Goal: Task Accomplishment & Management: Use online tool/utility

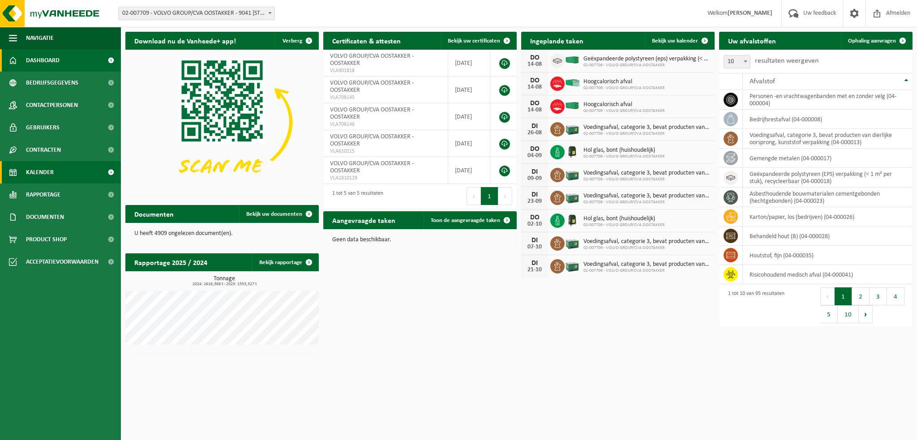
click at [42, 173] on span "Kalender" at bounding box center [40, 172] width 28 height 22
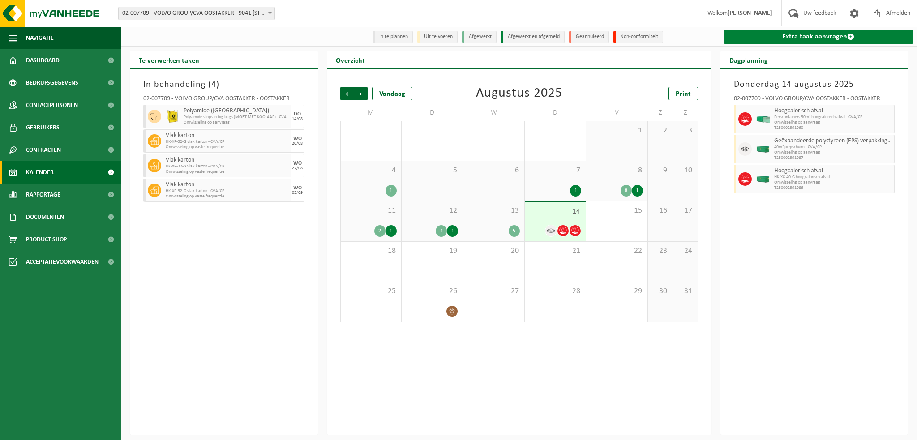
click at [794, 39] on link "Extra taak aanvragen" at bounding box center [819, 37] width 190 height 14
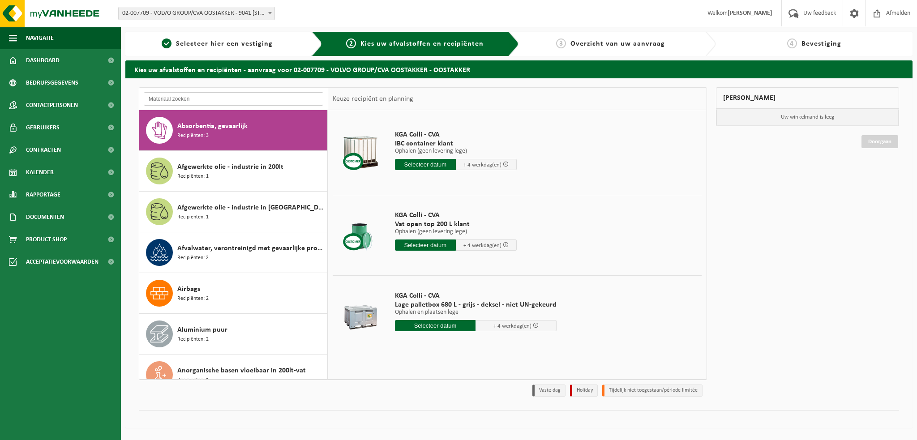
click at [162, 101] on input "text" at bounding box center [234, 98] width 180 height 13
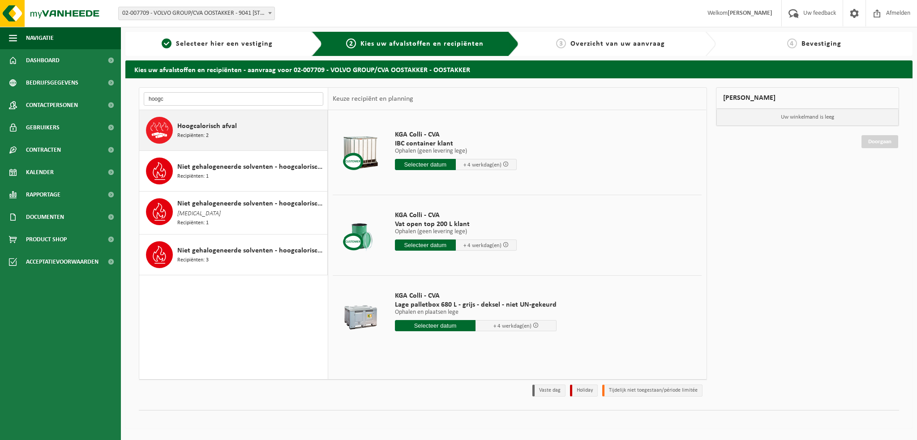
type input "hoogc"
click at [206, 132] on span "Recipiënten: 2" at bounding box center [192, 136] width 31 height 9
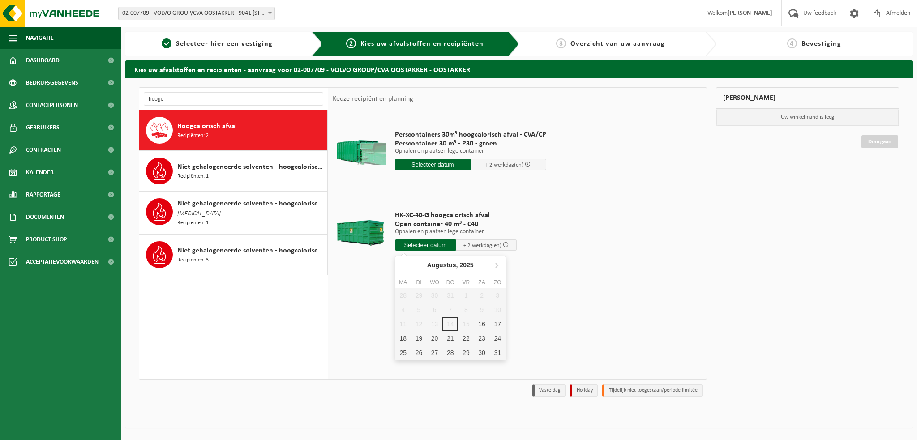
click at [428, 247] on input "text" at bounding box center [425, 245] width 61 height 11
click at [405, 338] on div "18" at bounding box center [404, 338] width 16 height 14
type input "Van 2025-08-18"
type input "2025-08-18"
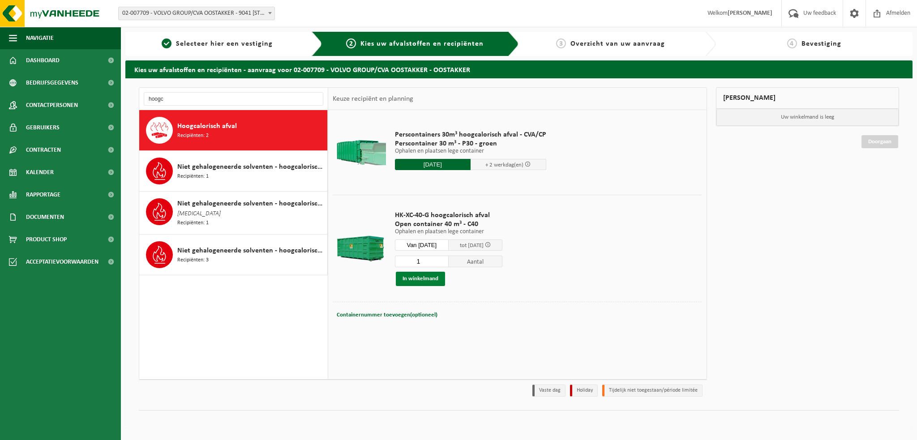
click at [415, 282] on button "In winkelmand" at bounding box center [420, 279] width 49 height 14
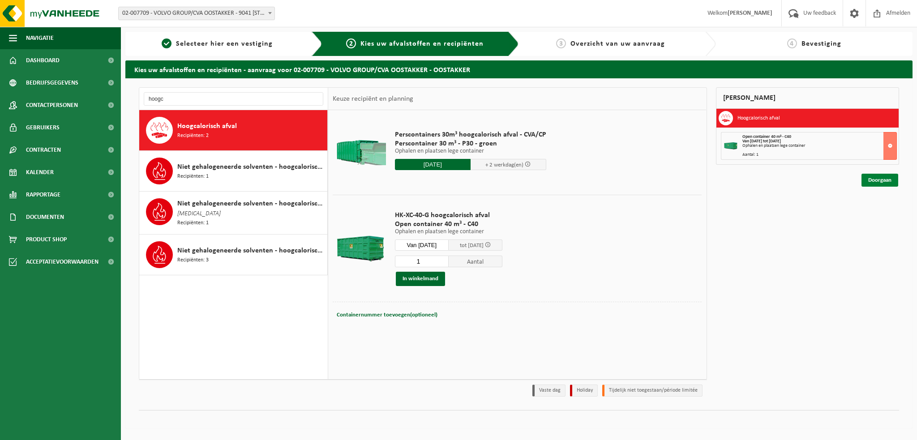
click at [882, 179] on link "Doorgaan" at bounding box center [880, 180] width 37 height 13
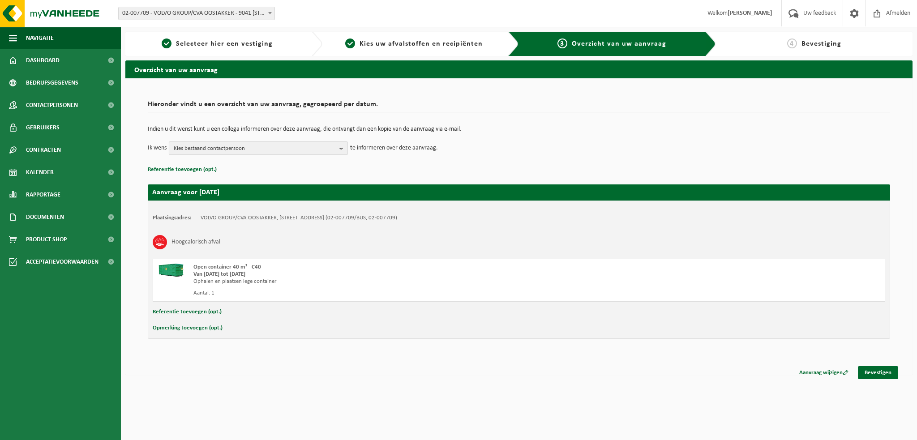
click at [344, 146] on b "button" at bounding box center [344, 148] width 8 height 13
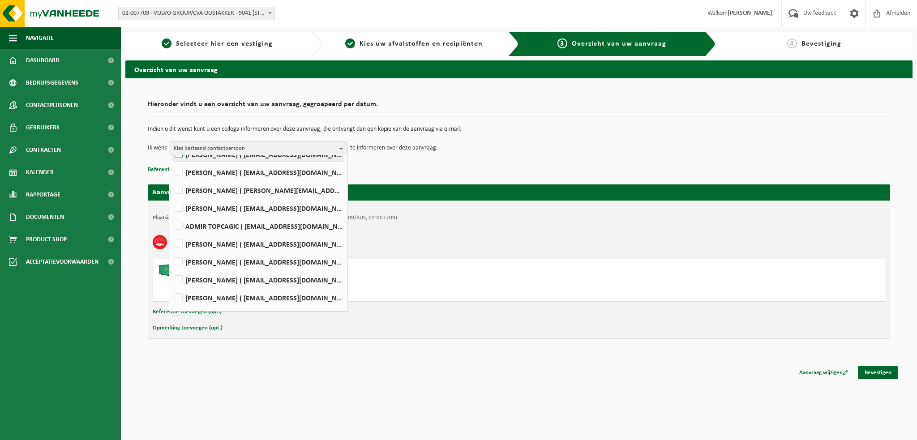
scroll to position [403, 0]
click at [181, 279] on label "WIM VEIRMAN ( wim.veirman@volvo.com )" at bounding box center [258, 278] width 170 height 13
click at [172, 267] on input "WIM VEIRMAN ( wim.veirman@volvo.com )" at bounding box center [171, 267] width 0 height 0
checkbox input "true"
click at [877, 370] on link "Bevestigen" at bounding box center [878, 372] width 40 height 13
